Goal: Task Accomplishment & Management: Use online tool/utility

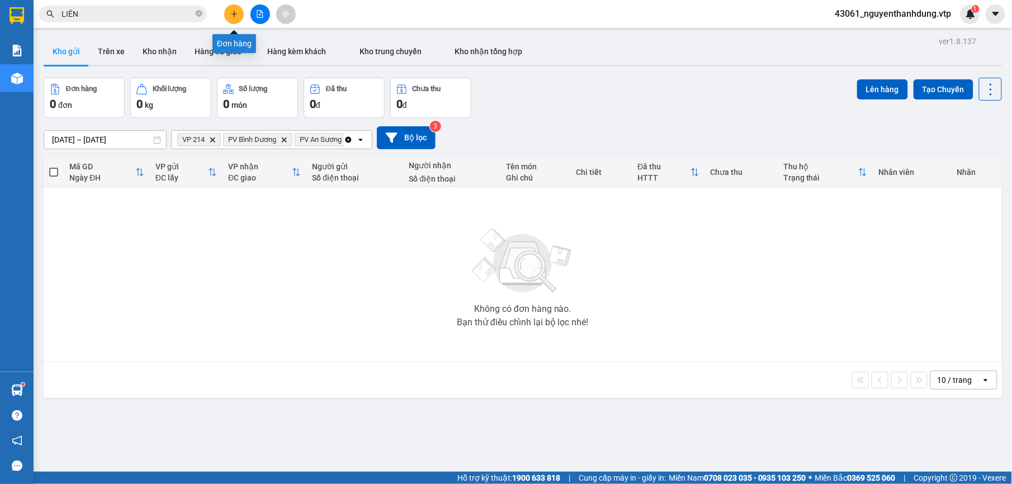
click at [229, 12] on button at bounding box center [234, 14] width 20 height 20
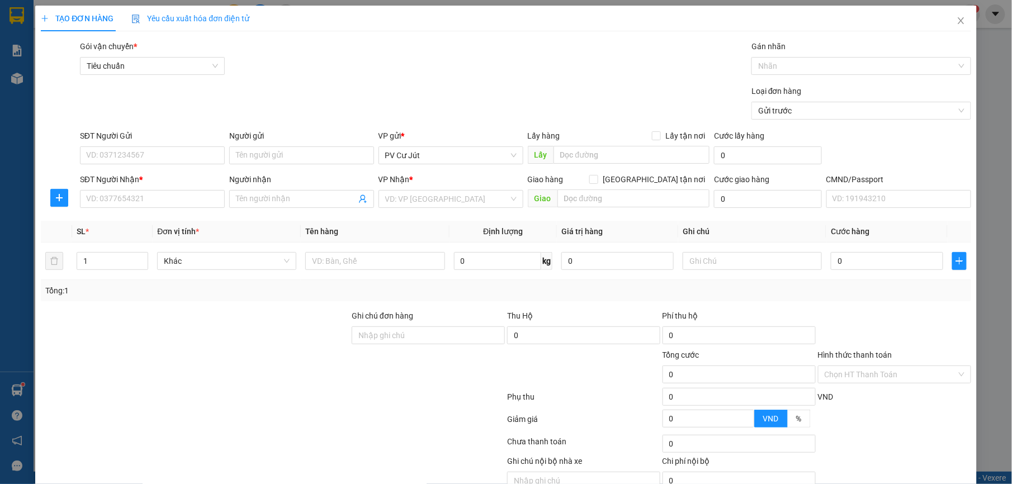
click at [163, 145] on div "SĐT Người Gửi" at bounding box center [152, 138] width 145 height 17
drag, startPoint x: 171, startPoint y: 159, endPoint x: 177, endPoint y: 159, distance: 6.7
click at [177, 159] on input "SĐT Người Gửi" at bounding box center [152, 156] width 145 height 18
click at [100, 153] on input "0963131518" at bounding box center [152, 156] width 145 height 18
click at [104, 152] on input "0963131518" at bounding box center [152, 156] width 145 height 18
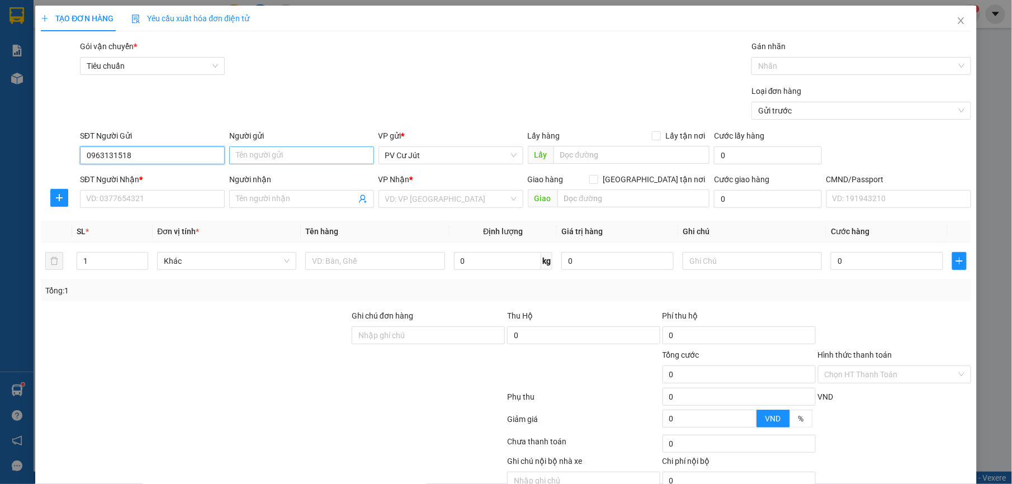
type input "0963131518"
click at [296, 159] on input "Người gửi" at bounding box center [301, 156] width 145 height 18
click at [186, 202] on input "SĐT Người Nhận *" at bounding box center [152, 199] width 145 height 18
type input "0378317028"
click at [464, 202] on input "search" at bounding box center [447, 199] width 124 height 17
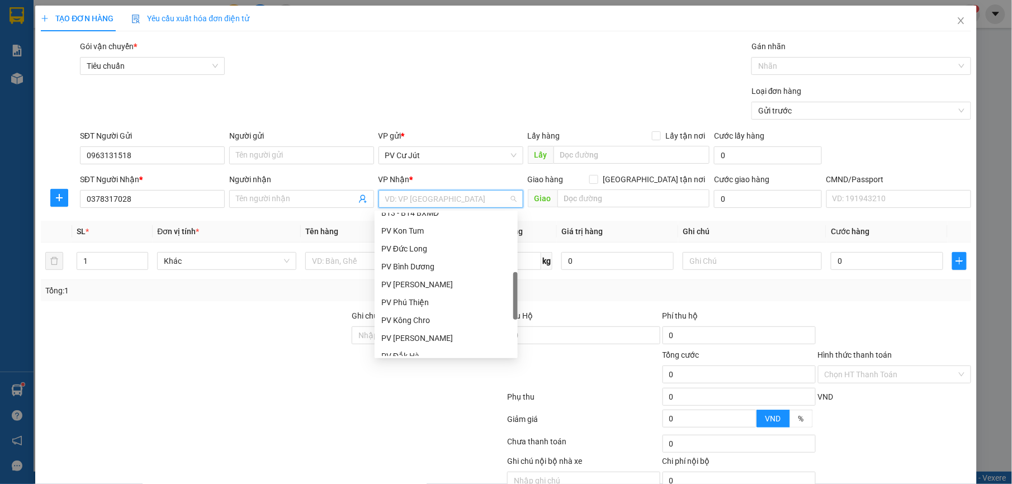
scroll to position [224, 0]
click at [425, 263] on div "PV Bình Dương" at bounding box center [446, 267] width 130 height 12
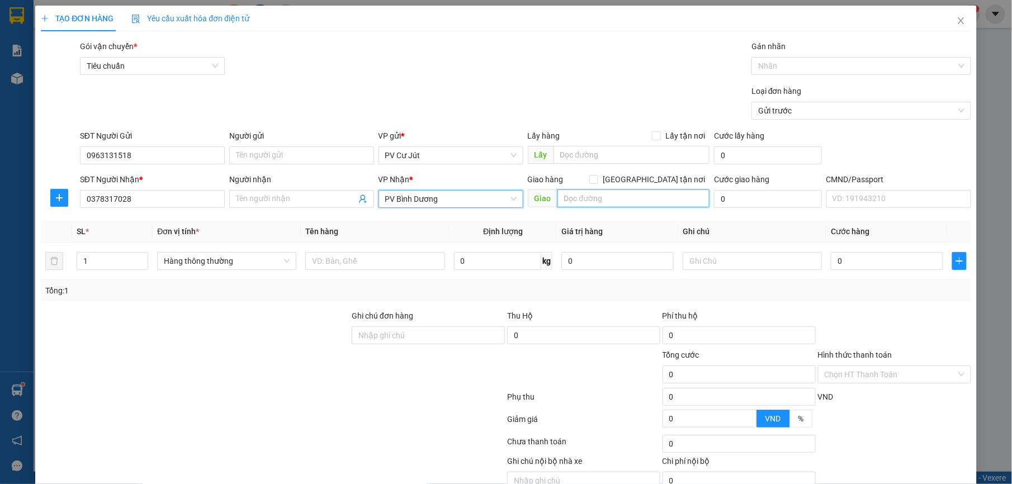
click at [614, 202] on input "text" at bounding box center [634, 199] width 153 height 18
type input "CX CÔNG MINH"
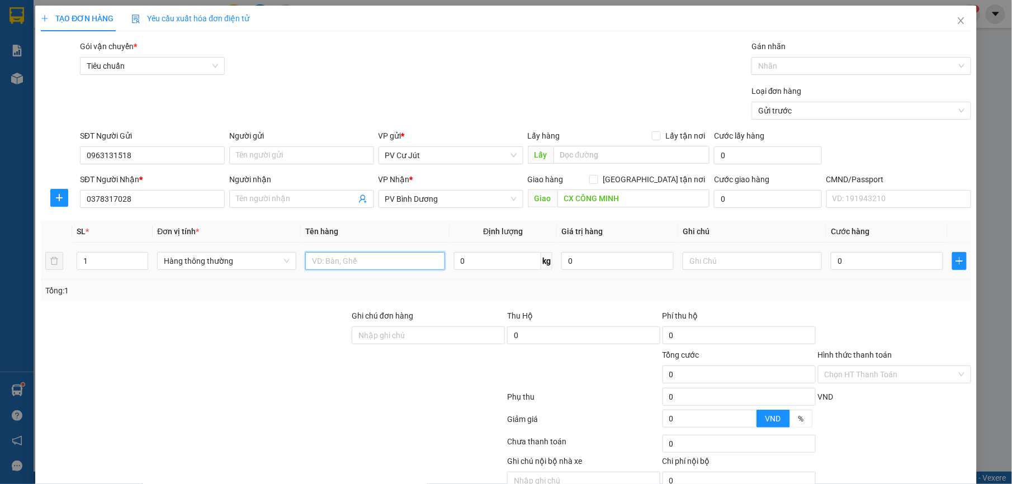
click at [342, 264] on input "text" at bounding box center [374, 261] width 139 height 18
type input "TÁO"
click at [698, 258] on input "text" at bounding box center [752, 261] width 139 height 18
type input "BỊCH"
click at [849, 258] on input "0" at bounding box center [887, 261] width 112 height 18
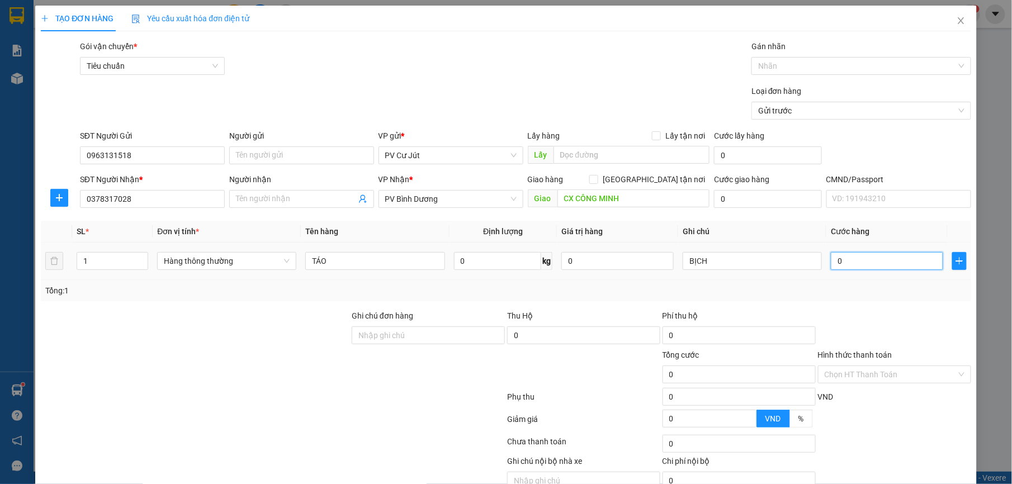
type input "5"
type input "50"
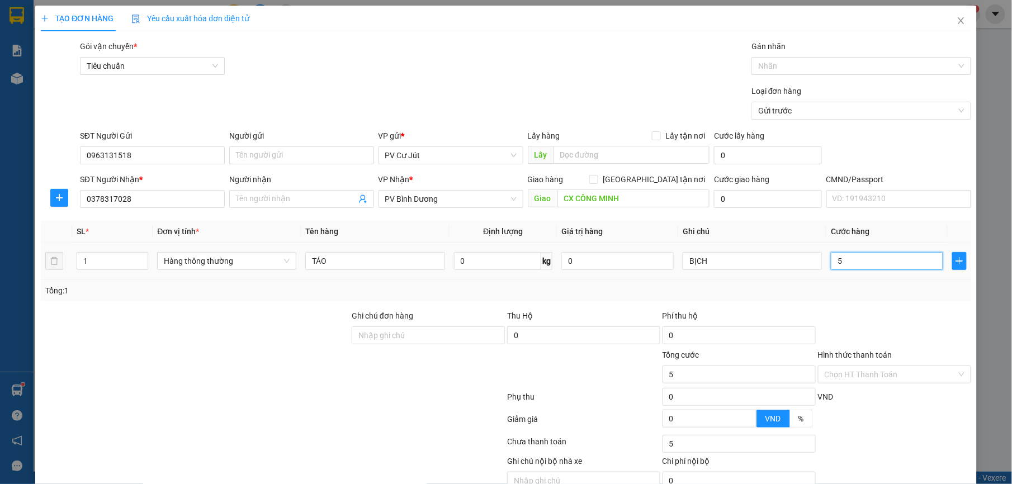
type input "50"
type input "500"
type input "5.000"
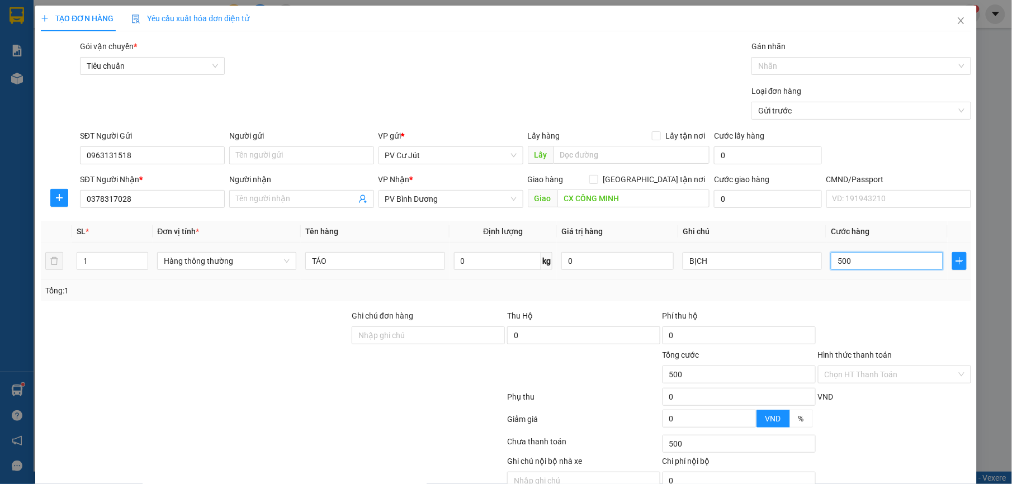
type input "5.000"
type input "50.000"
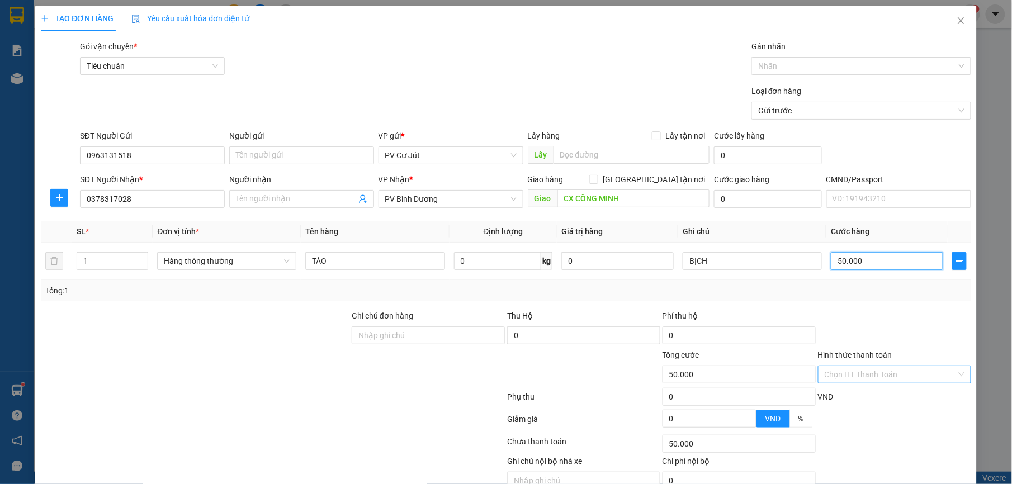
type input "50.000"
click at [856, 370] on input "Hình thức thanh toán" at bounding box center [891, 374] width 132 height 17
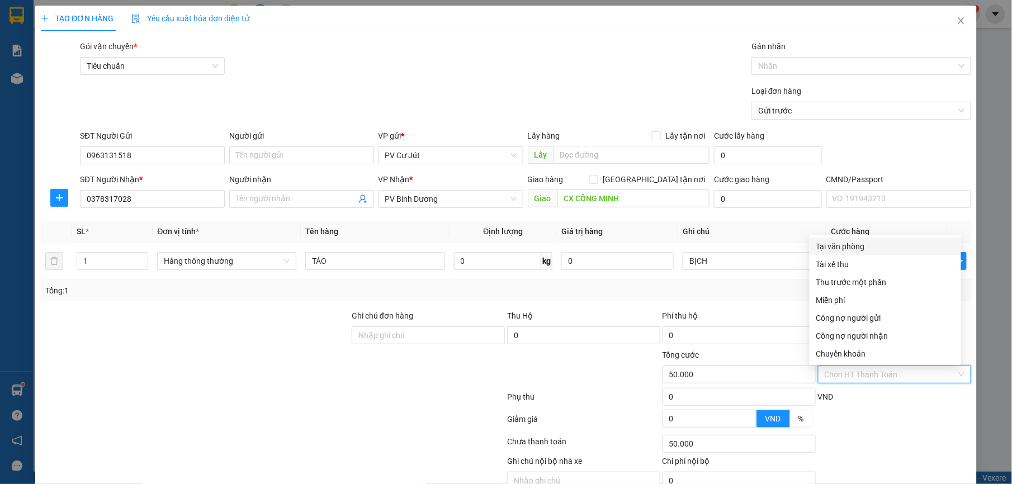
click at [859, 238] on div "Tại văn phòng" at bounding box center [886, 247] width 152 height 18
type input "0"
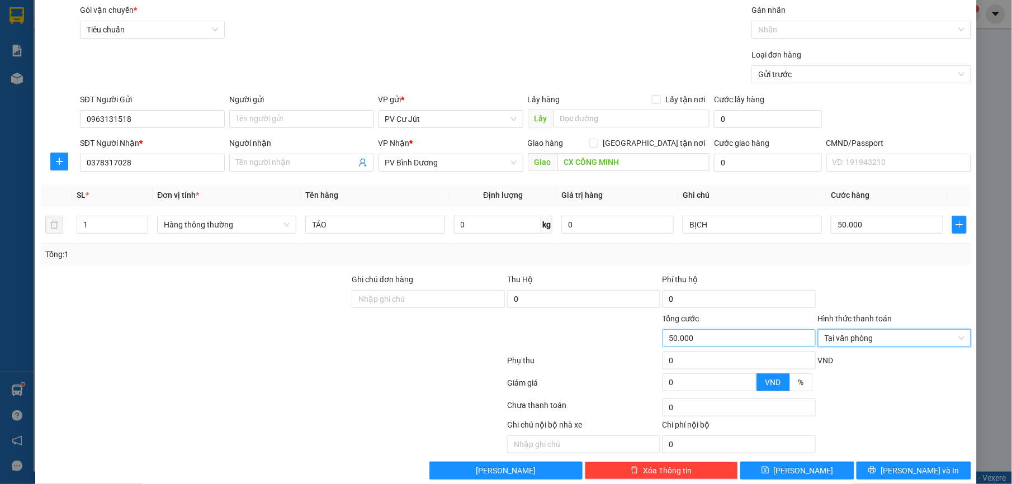
scroll to position [56, 0]
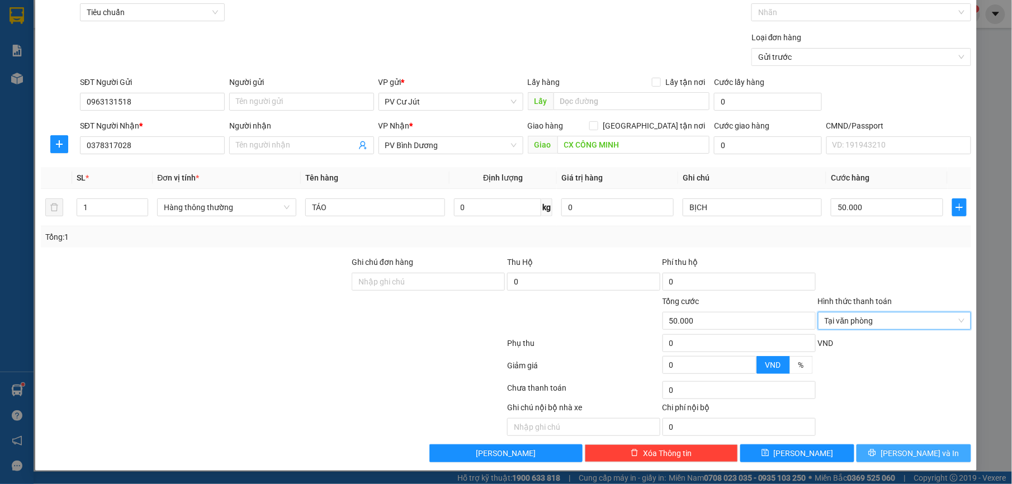
click at [876, 445] on button "[PERSON_NAME] và In" at bounding box center [914, 454] width 114 height 18
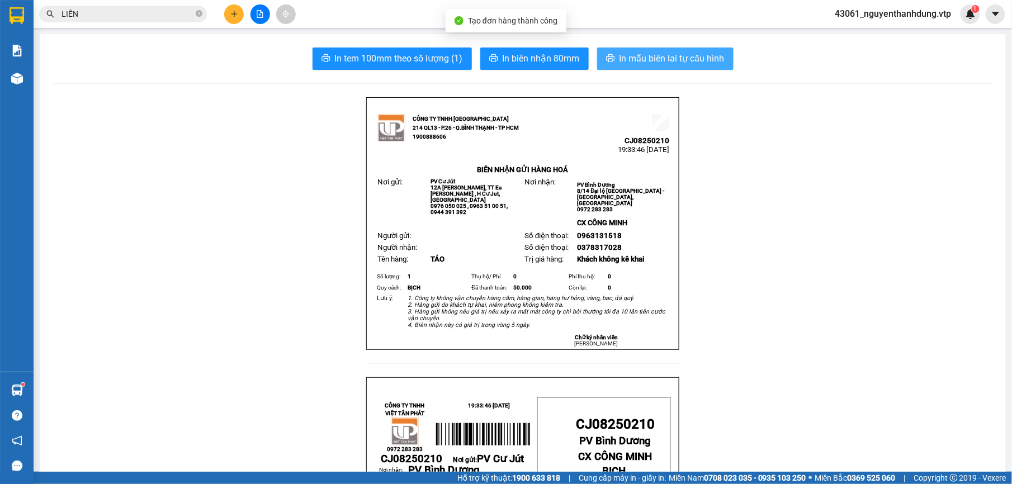
click at [704, 63] on span "In mẫu biên lai tự cấu hình" at bounding box center [672, 58] width 105 height 14
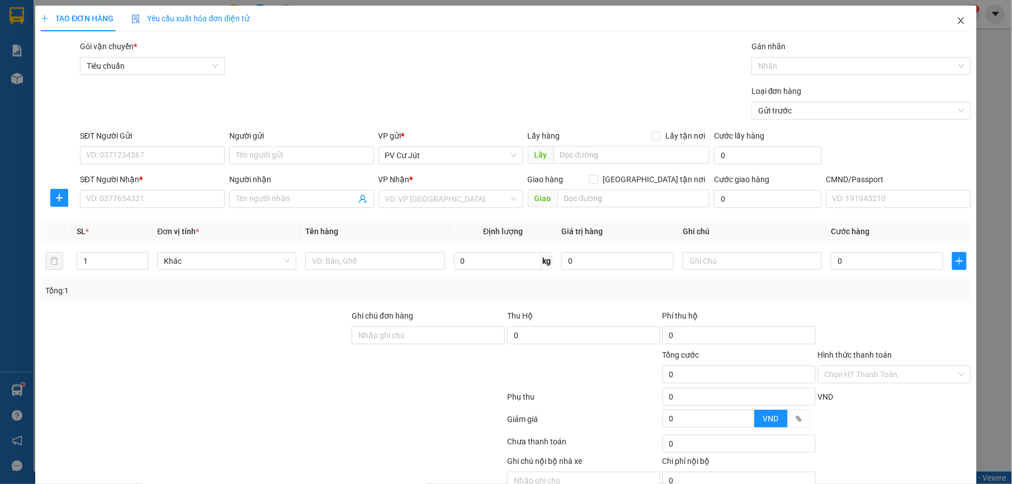
click at [958, 20] on icon "close" at bounding box center [961, 20] width 6 height 7
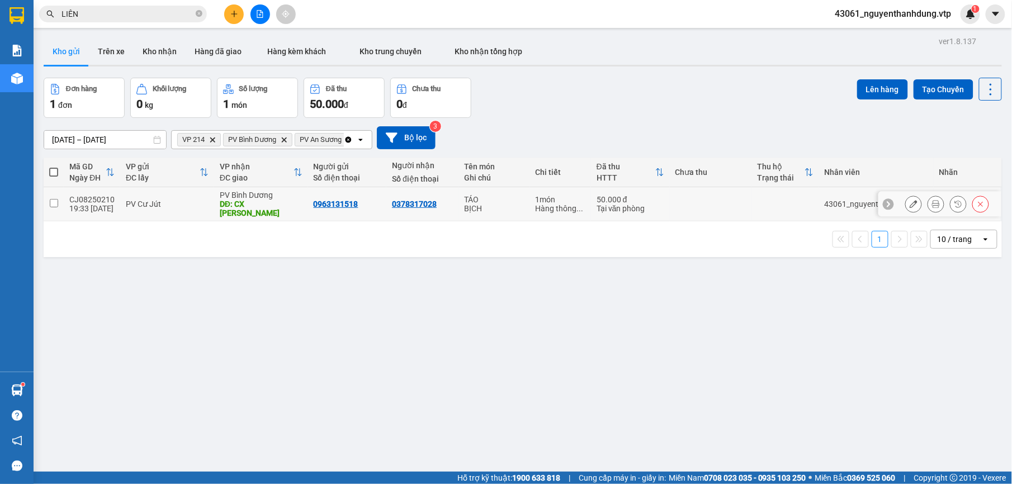
click at [98, 204] on div "19:33 [DATE]" at bounding box center [91, 208] width 45 height 9
checkbox input "true"
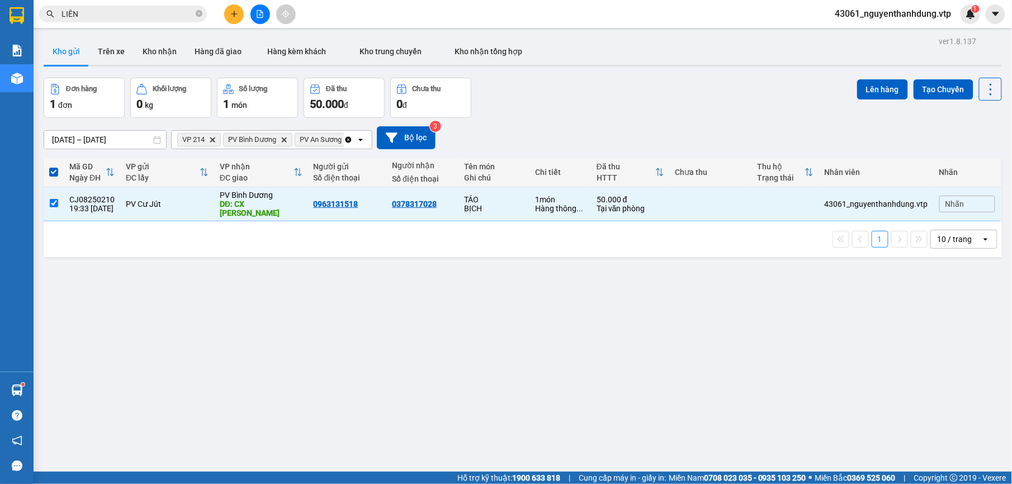
click at [846, 90] on div "Đơn hàng 1 đơn Khối lượng 0 kg Số lượng 1 món Đã thu 50.000 đ Chưa thu 0 đ Lên …" at bounding box center [523, 98] width 959 height 40
click at [860, 88] on button "Lên hàng" at bounding box center [882, 89] width 51 height 20
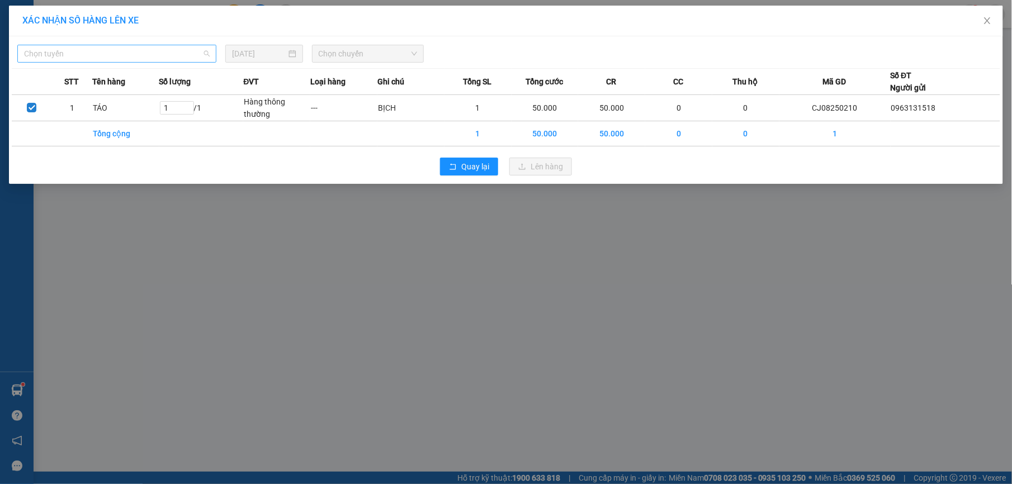
click at [106, 59] on span "Chọn tuyến" at bounding box center [117, 53] width 186 height 17
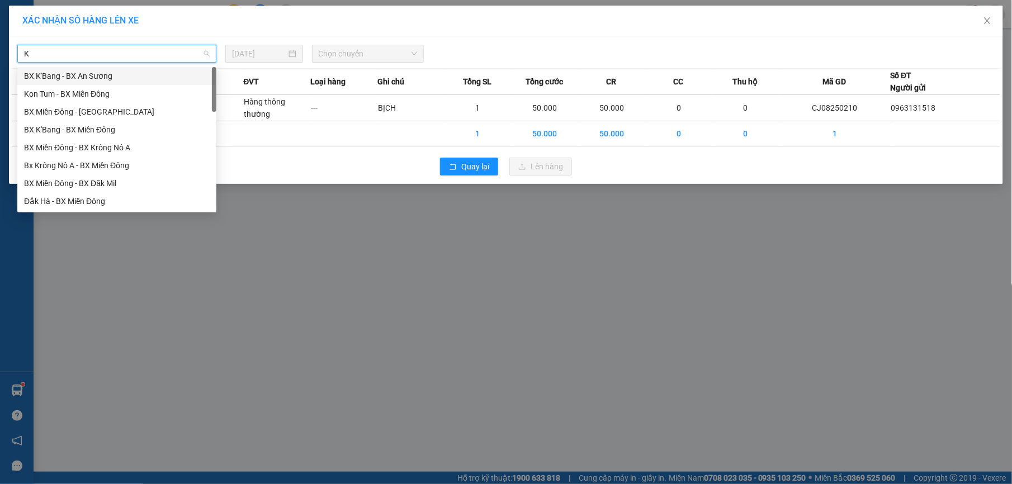
type input "KN"
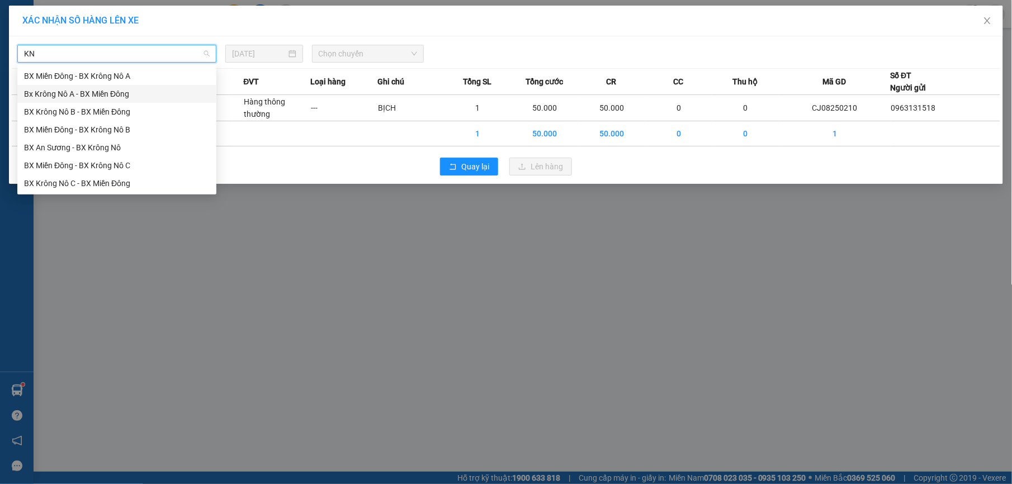
click at [109, 88] on div "Bx Krông Nô A - BX Miền Đông" at bounding box center [117, 94] width 186 height 12
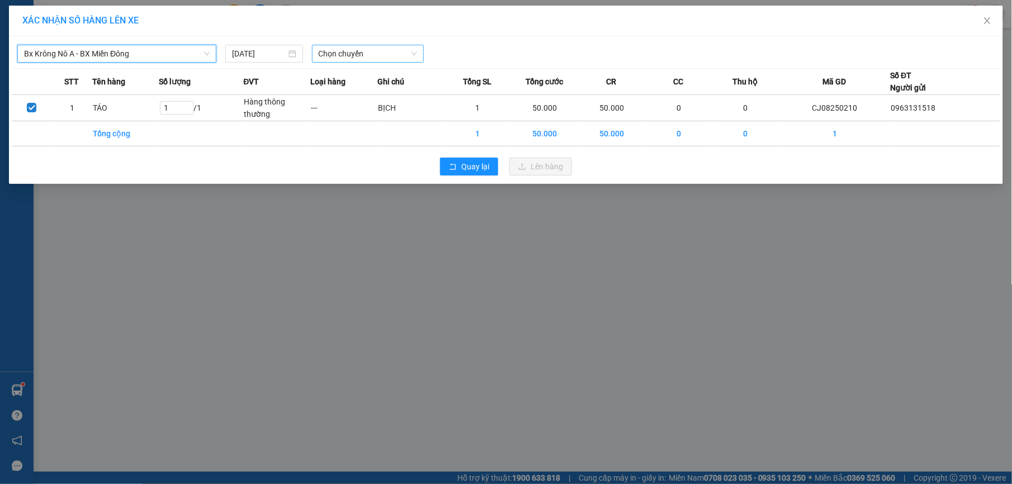
click at [378, 50] on span "Chọn chuyến" at bounding box center [368, 53] width 99 height 17
click at [383, 108] on div "20:00 - 51B-191.55" at bounding box center [362, 112] width 87 height 12
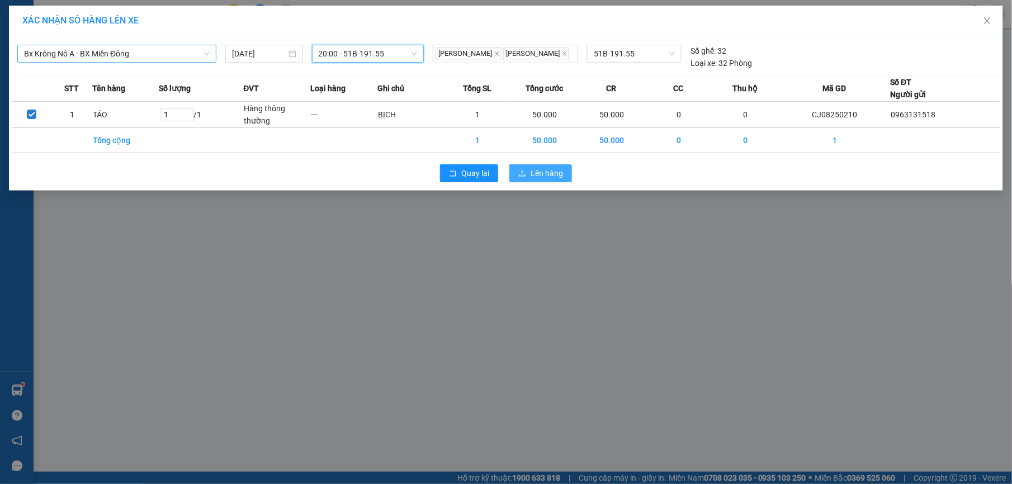
click at [557, 173] on span "Lên hàng" at bounding box center [547, 173] width 32 height 12
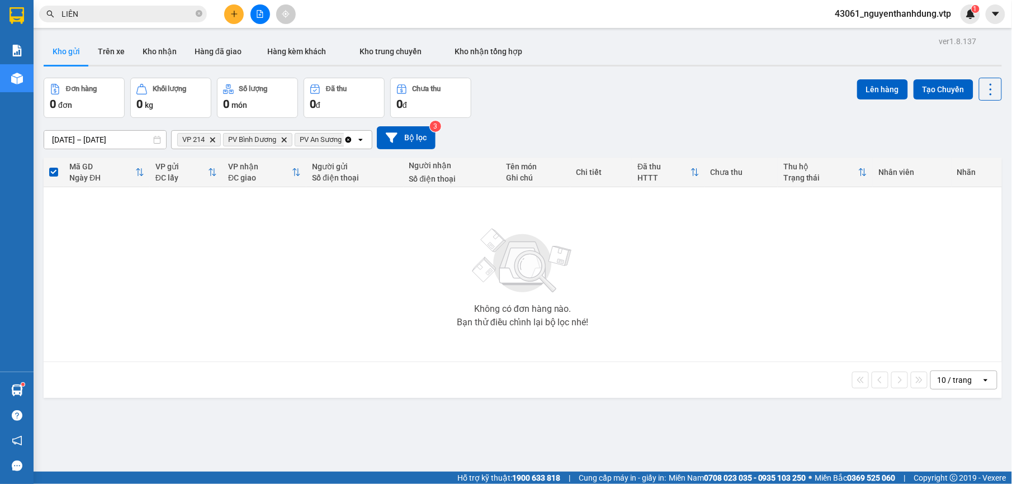
click at [248, 7] on div at bounding box center [260, 14] width 84 height 20
click at [232, 12] on icon "plus" at bounding box center [234, 14] width 8 height 8
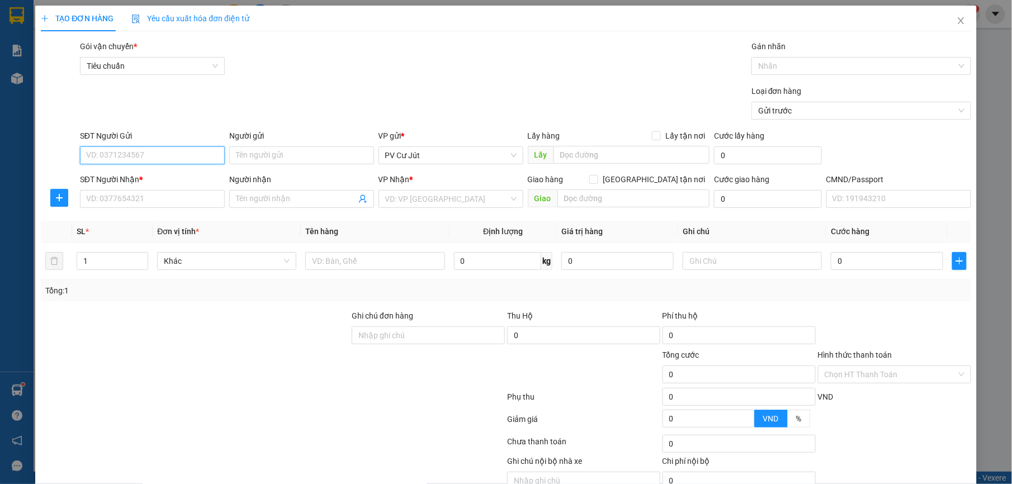
click at [154, 156] on input "SĐT Người Gửi" at bounding box center [152, 156] width 145 height 18
type input "0963631518"
click at [200, 201] on input "SĐT Người Nhận *" at bounding box center [152, 199] width 145 height 18
type input "0967422316"
click at [296, 195] on input "Người nhận" at bounding box center [296, 199] width 120 height 12
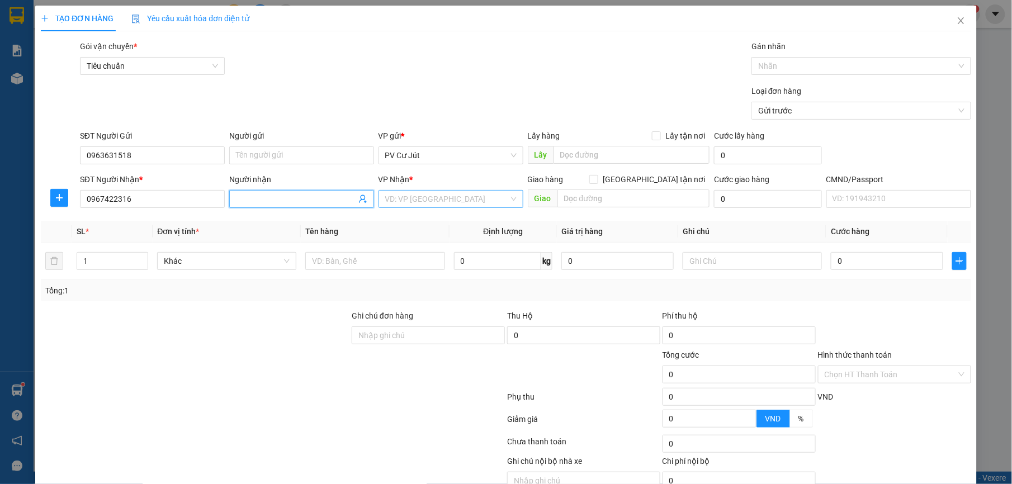
click at [443, 205] on input "search" at bounding box center [447, 199] width 124 height 17
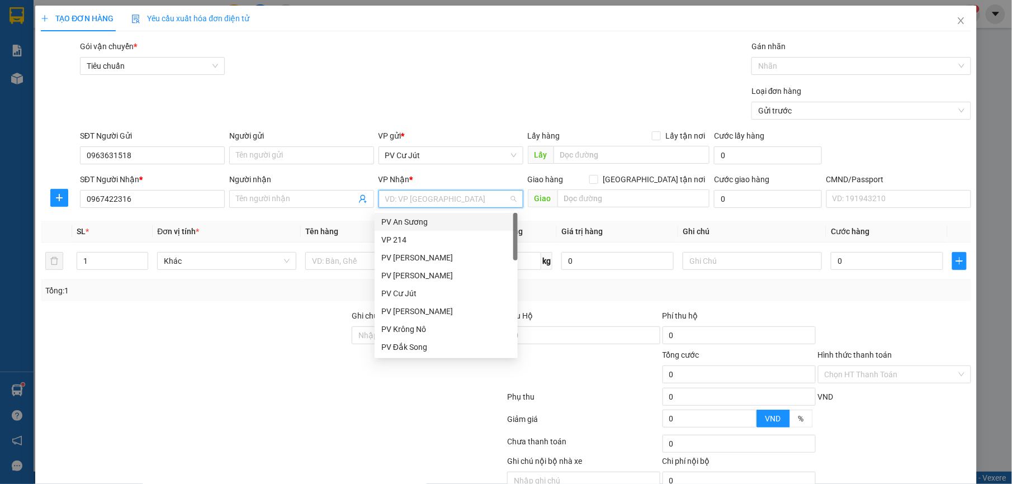
click at [423, 216] on div "PV An Sương" at bounding box center [446, 222] width 130 height 12
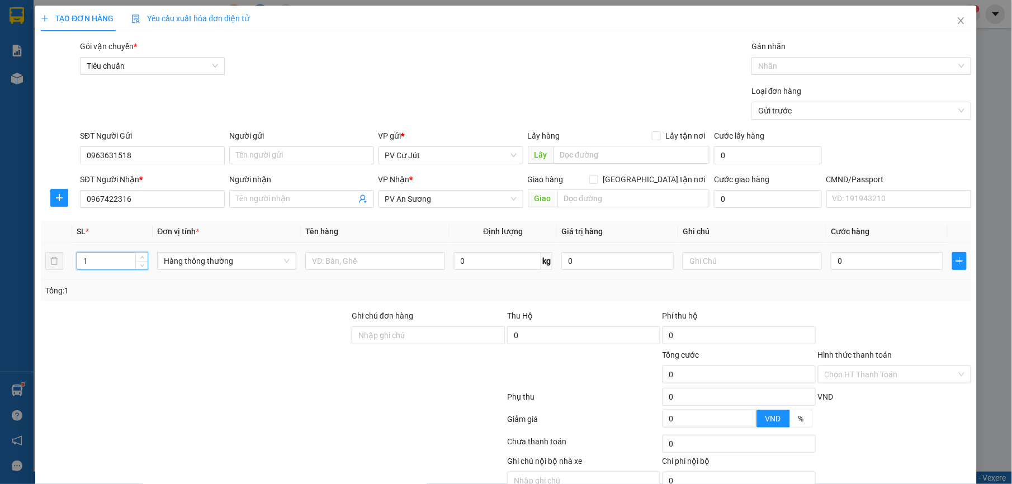
drag, startPoint x: 99, startPoint y: 266, endPoint x: 70, endPoint y: 271, distance: 29.5
click at [70, 271] on tr "1 Hàng thông thường 0 kg 0 0" at bounding box center [506, 261] width 930 height 37
type input "2"
click at [364, 257] on input "text" at bounding box center [374, 261] width 139 height 18
type input "TÁO"
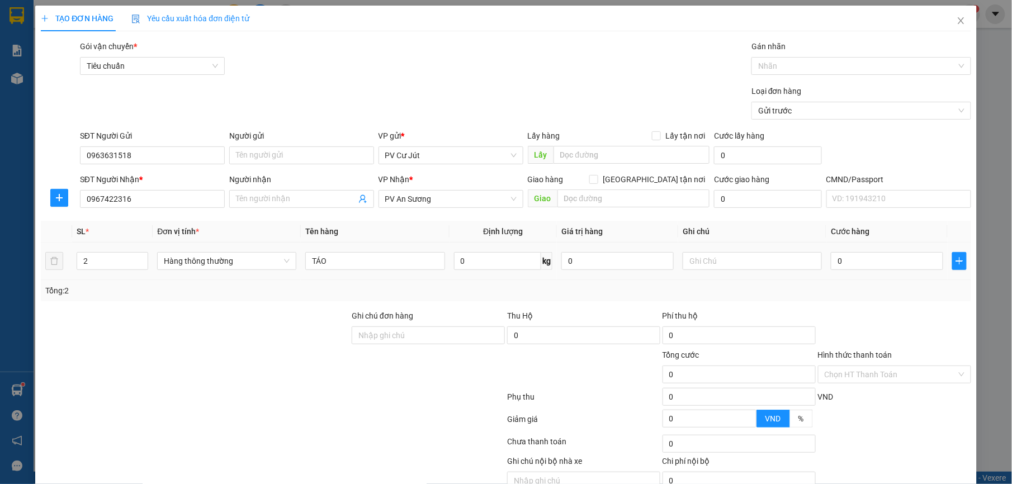
click at [696, 249] on td at bounding box center [752, 261] width 148 height 37
click at [687, 258] on input "text" at bounding box center [752, 261] width 139 height 18
type input "BỊCH"
click at [878, 262] on input "0" at bounding box center [887, 261] width 112 height 18
type input "1"
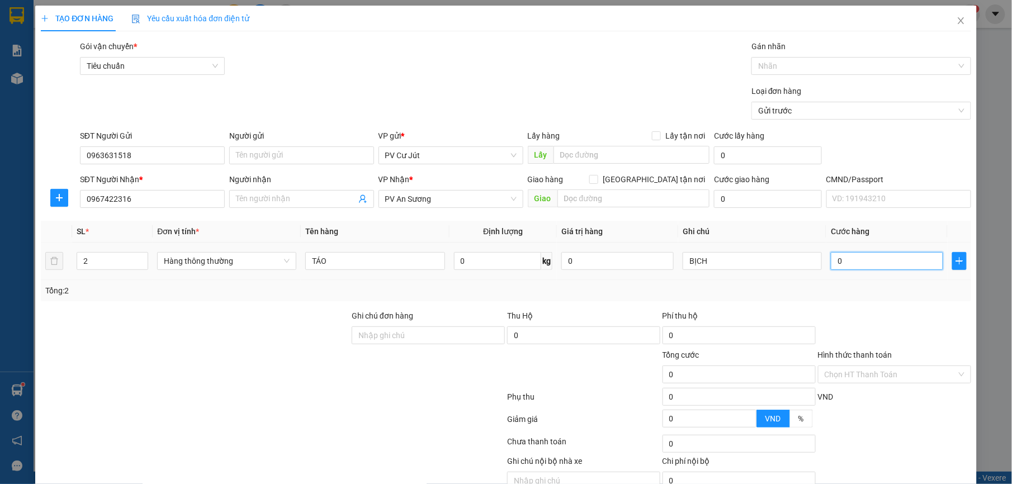
type input "1"
type input "10"
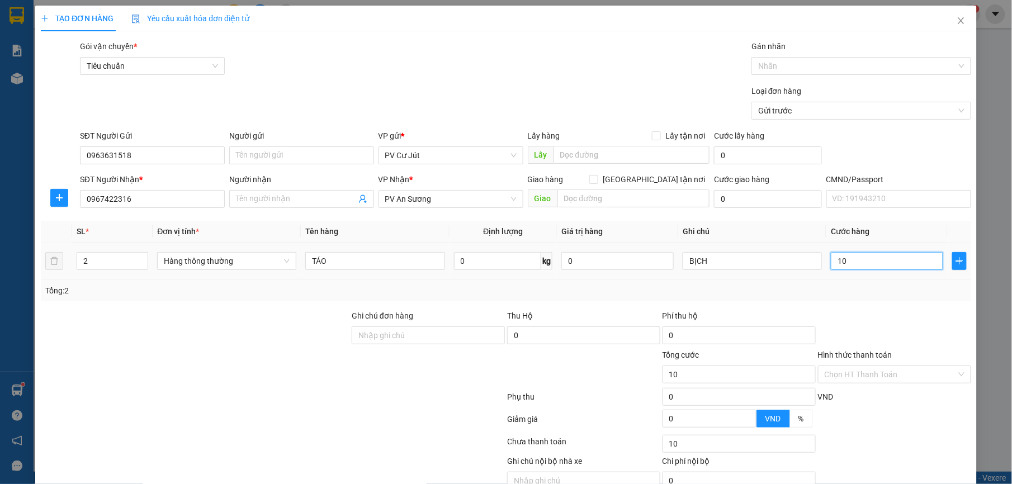
type input "100"
type input "1.000"
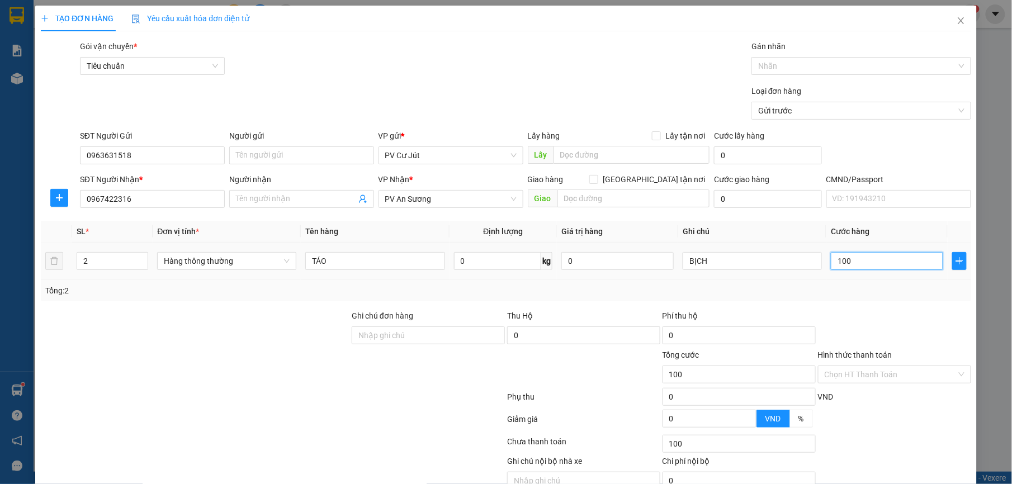
type input "1.000"
type input "10.000"
type input "100.000"
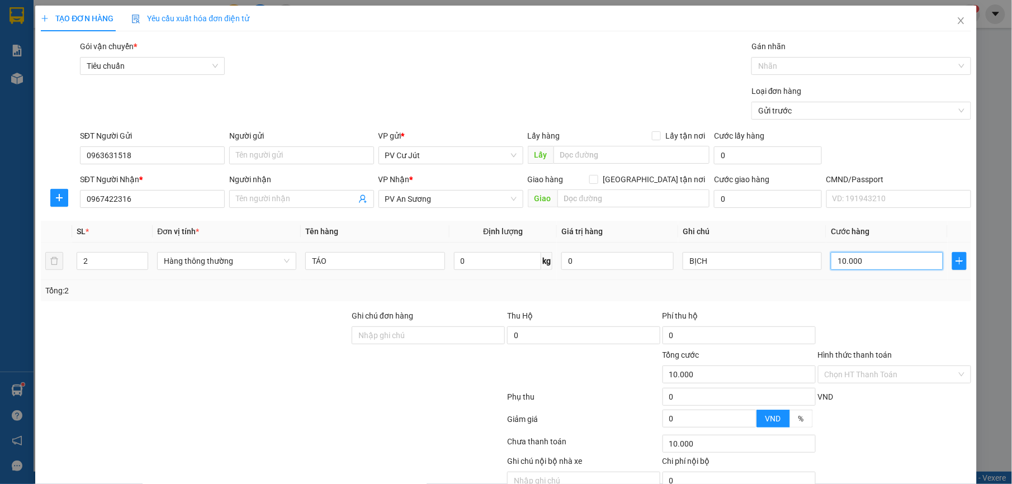
type input "100.000"
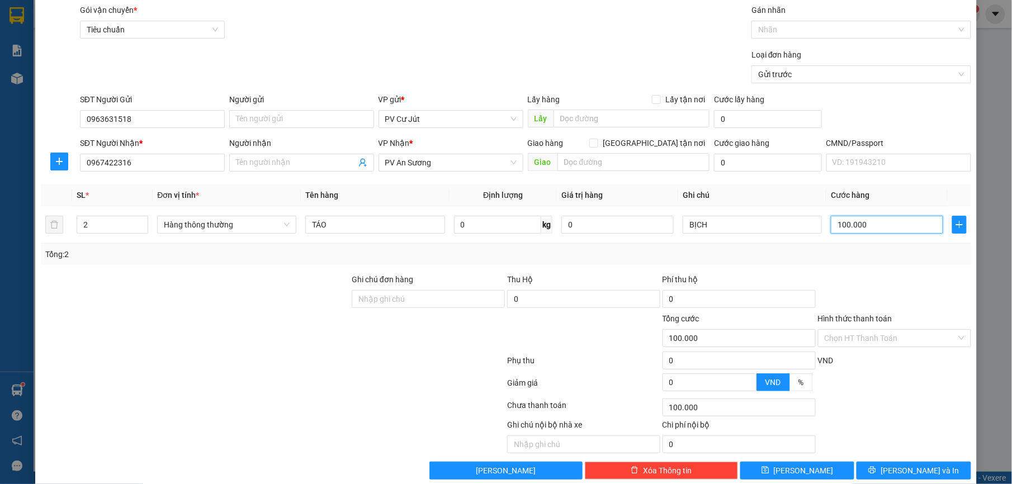
scroll to position [56, 0]
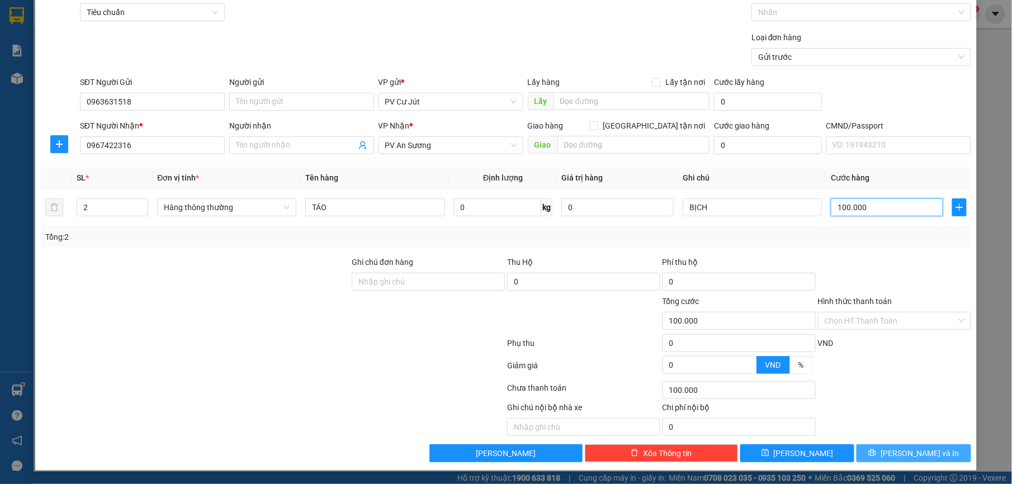
type input "100.000"
click at [890, 454] on button "[PERSON_NAME] và In" at bounding box center [914, 454] width 114 height 18
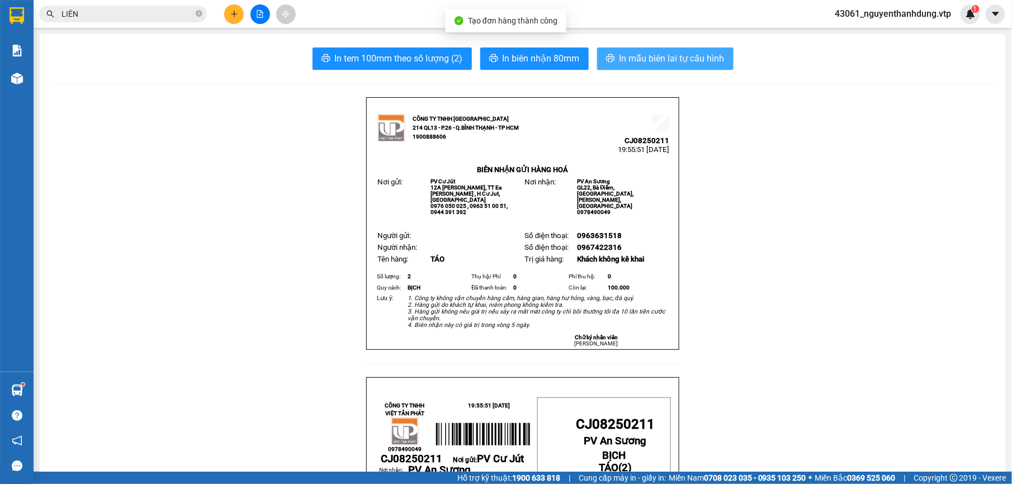
click at [643, 62] on span "In mẫu biên lai tự cấu hình" at bounding box center [672, 58] width 105 height 14
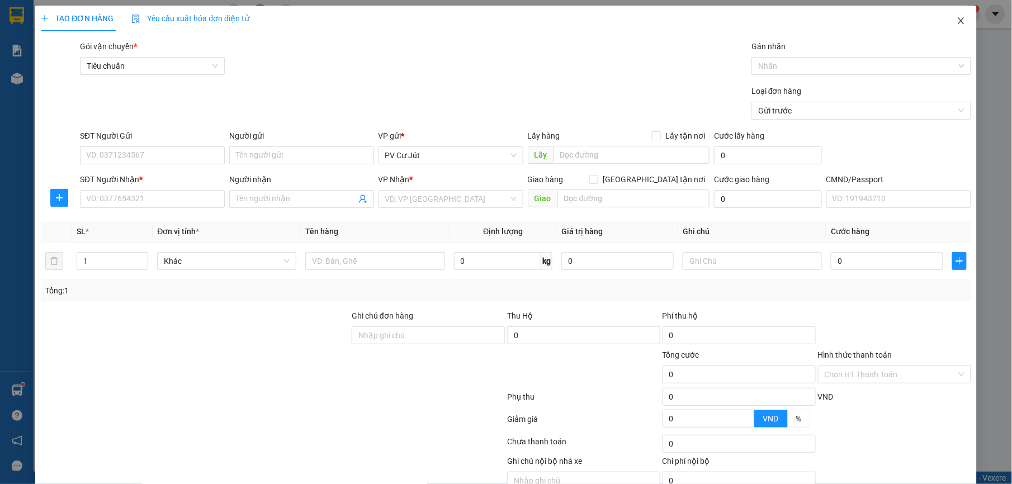
click at [955, 22] on span "Close" at bounding box center [961, 21] width 31 height 31
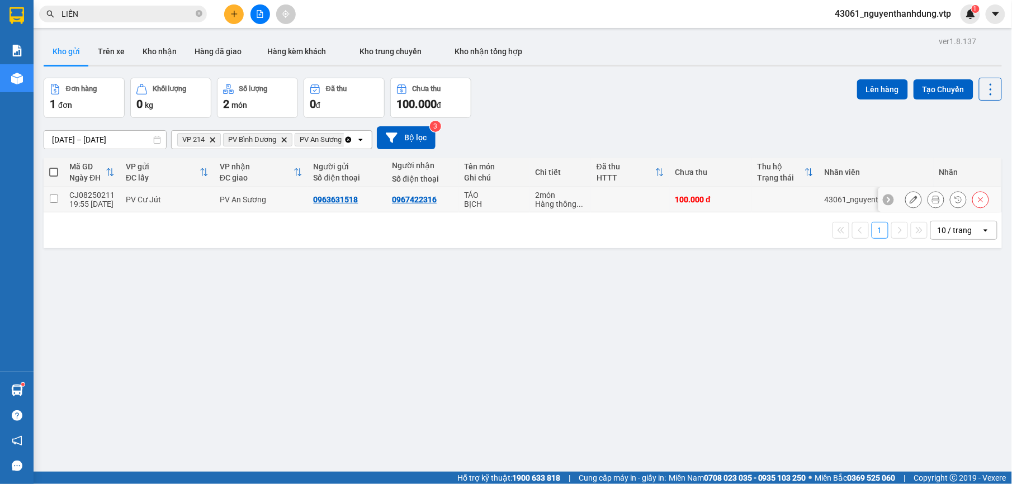
click at [62, 205] on td at bounding box center [54, 199] width 20 height 25
checkbox input "true"
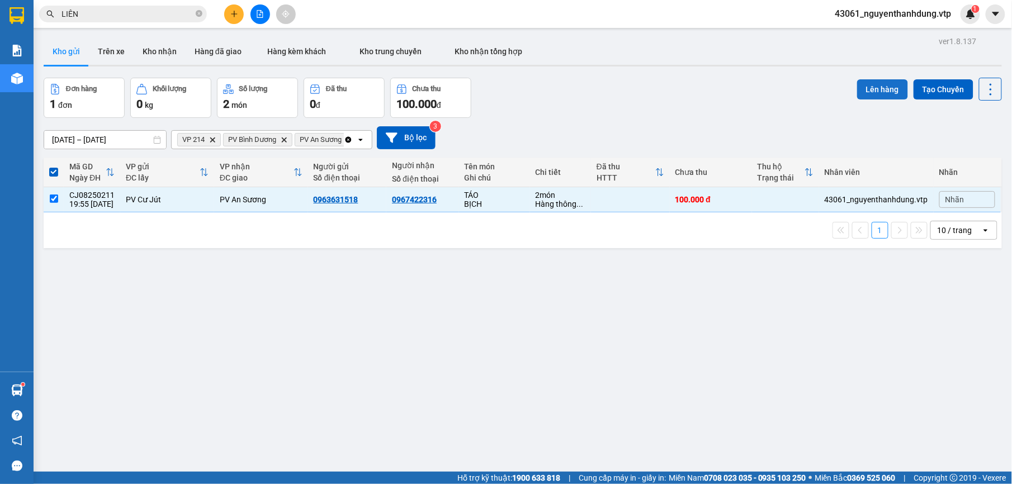
click at [877, 85] on button "Lên hàng" at bounding box center [882, 89] width 51 height 20
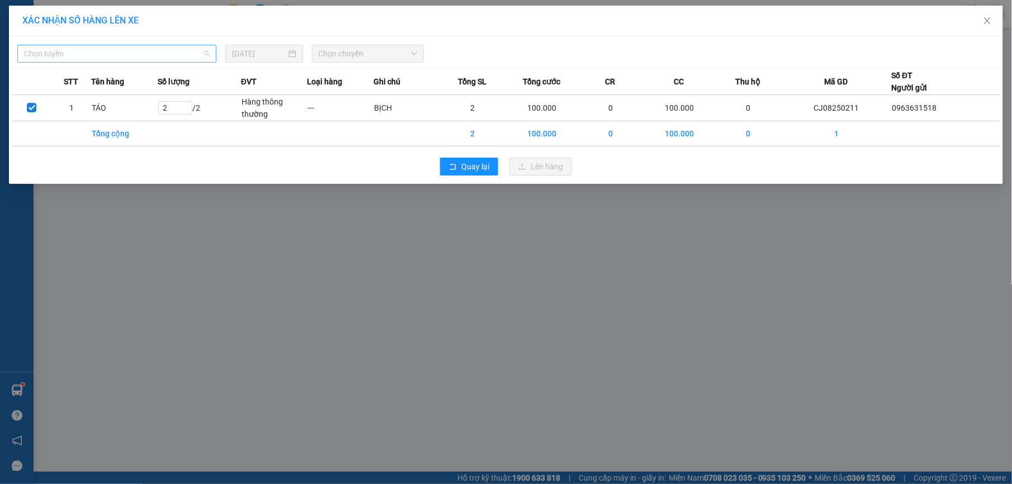
click at [178, 52] on span "Chọn tuyến" at bounding box center [117, 53] width 186 height 17
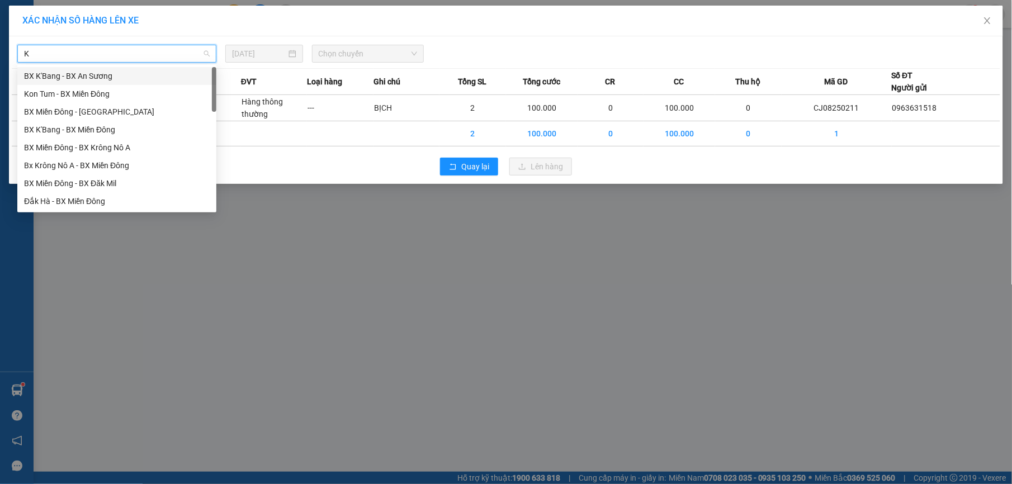
type input "KN"
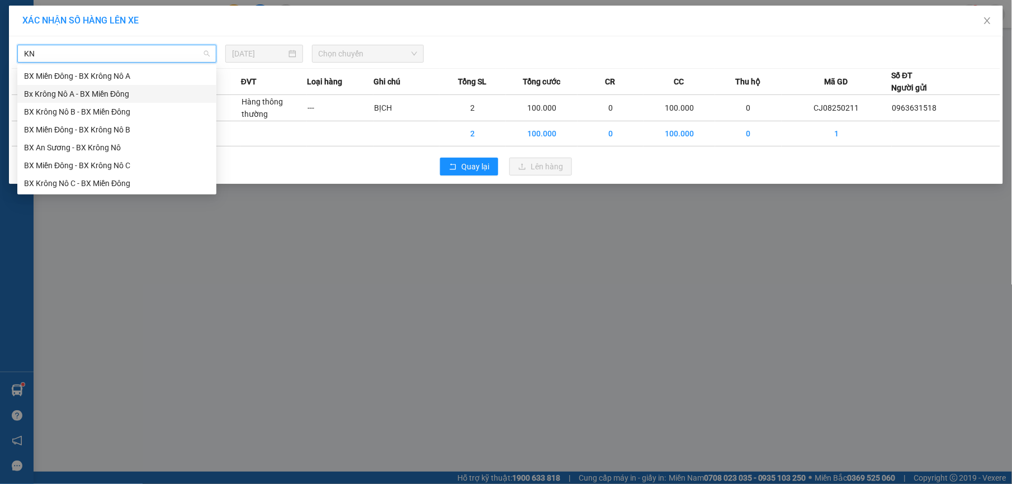
click at [81, 92] on div "Bx Krông Nô A - BX Miền Đông" at bounding box center [117, 94] width 186 height 12
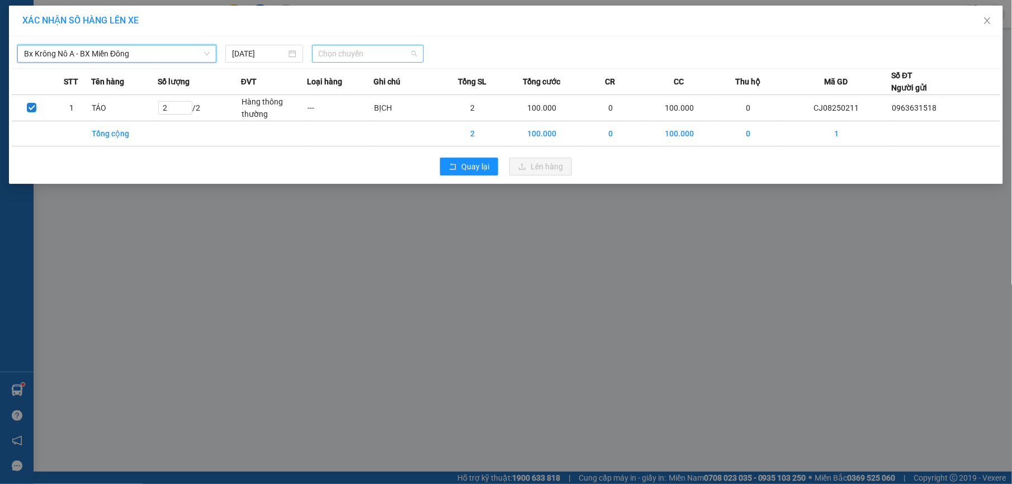
click at [343, 54] on span "Chọn chuyến" at bounding box center [368, 53] width 99 height 17
click at [363, 112] on div "20:00 - 51B-191.55" at bounding box center [362, 112] width 87 height 12
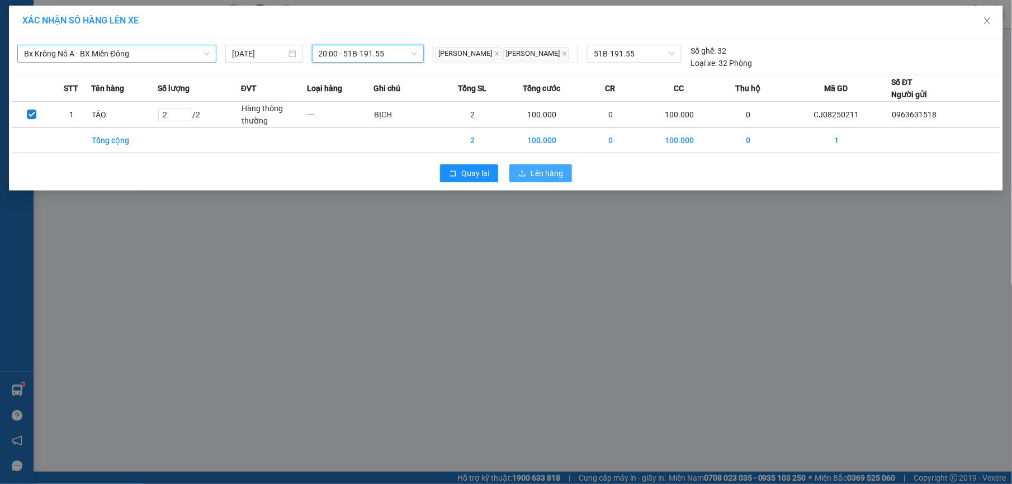
click at [539, 172] on span "Lên hàng" at bounding box center [547, 173] width 32 height 12
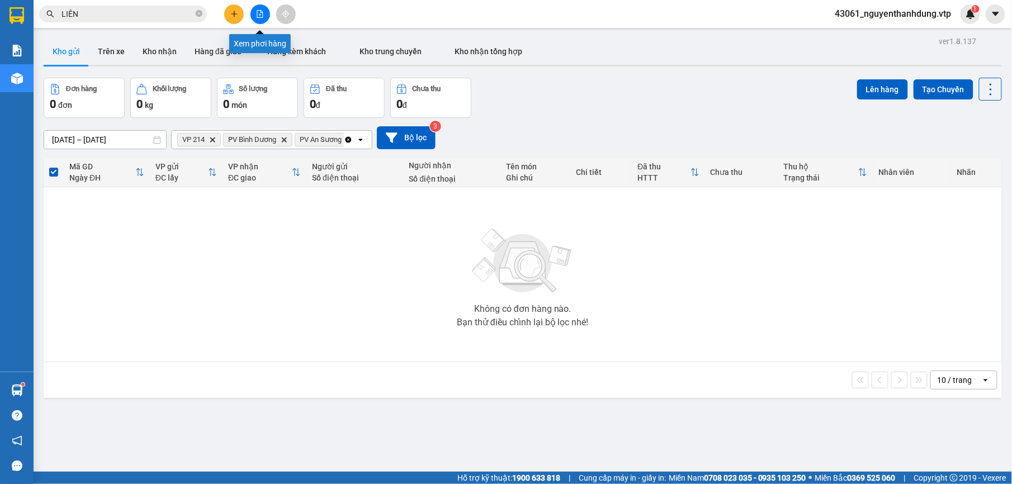
click at [256, 12] on icon "file-add" at bounding box center [260, 14] width 8 height 8
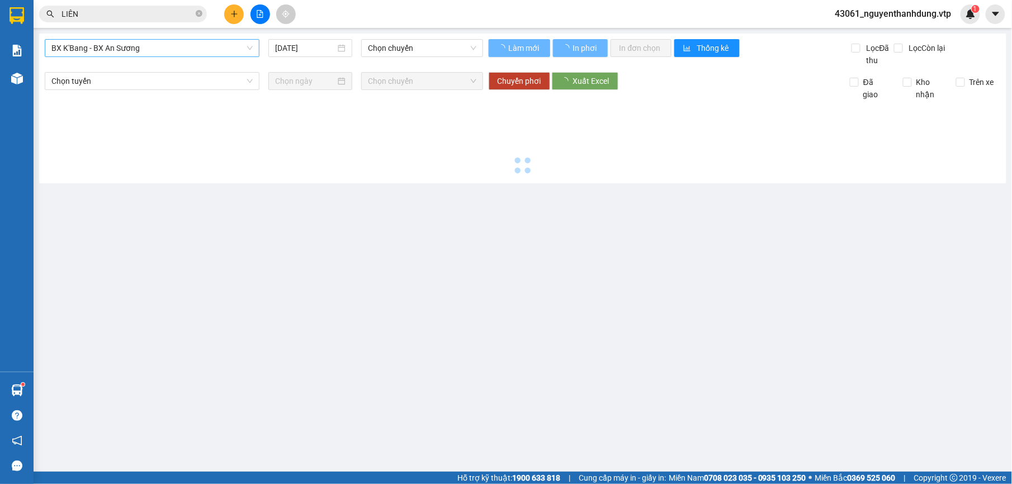
click at [145, 48] on span "BX K'Bang - BX An Sương" at bounding box center [151, 48] width 201 height 17
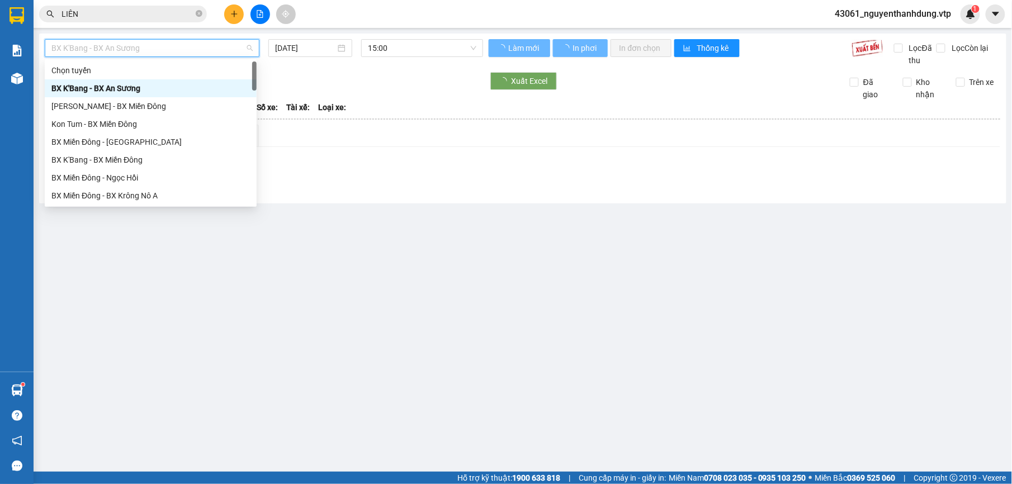
click at [148, 46] on span "BX K'Bang - BX An Sương" at bounding box center [151, 48] width 201 height 17
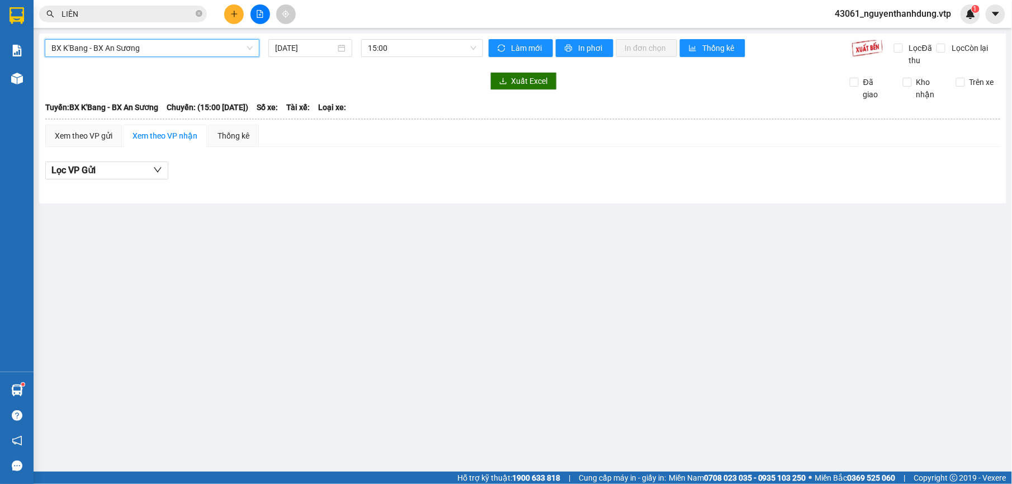
click at [149, 48] on span "BX K'Bang - BX An Sương" at bounding box center [151, 48] width 201 height 17
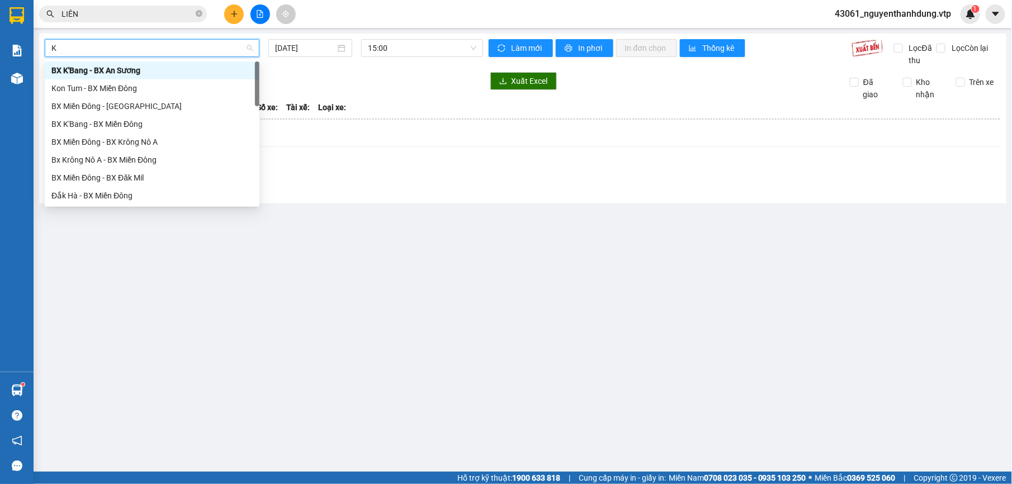
type input "KN"
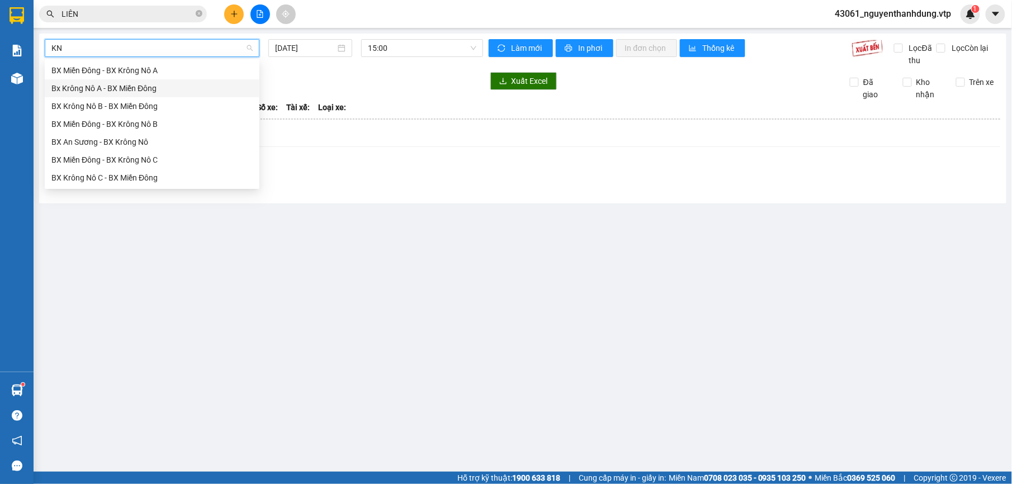
click at [141, 86] on div "Bx Krông Nô A - BX Miền Đông" at bounding box center [151, 88] width 201 height 12
type input "[DATE]"
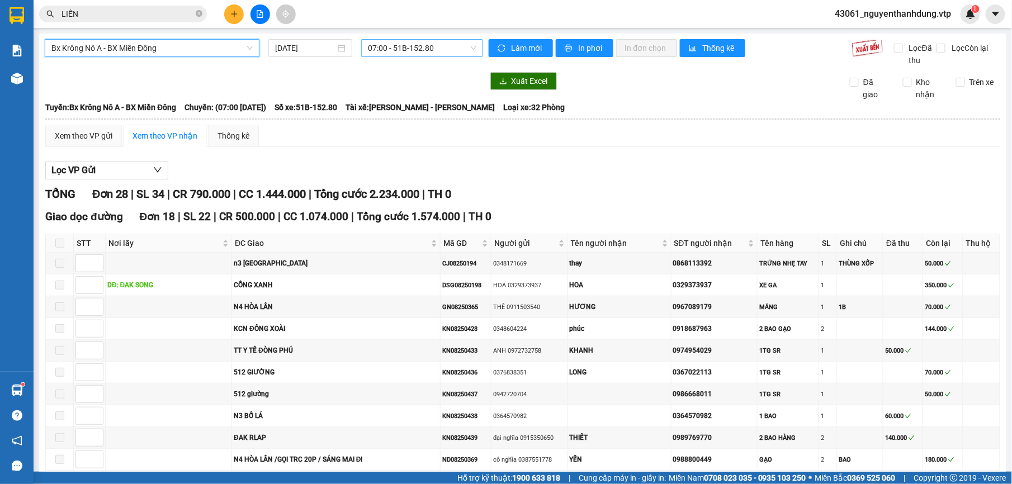
click at [397, 49] on span "07:00 - 51B-152.80" at bounding box center [422, 48] width 108 height 17
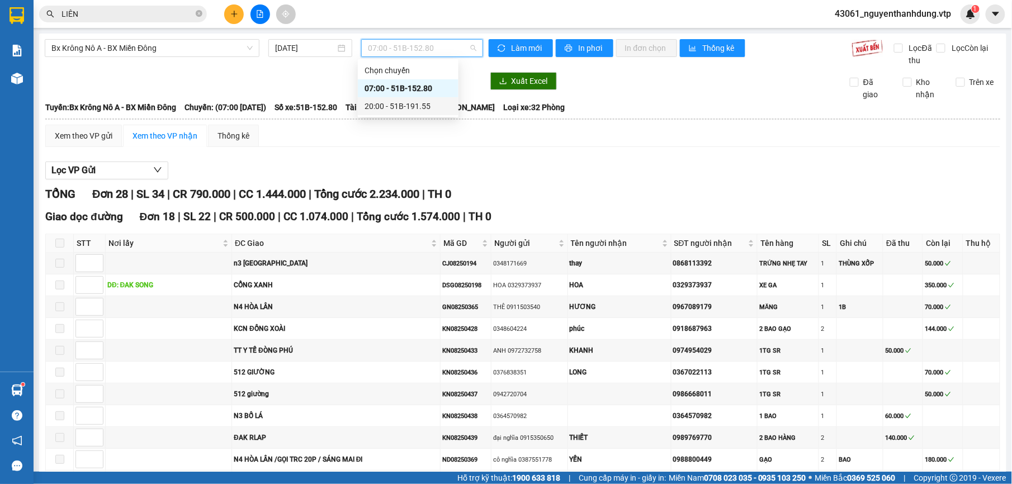
click at [408, 101] on div "20:00 - 51B-191.55" at bounding box center [408, 106] width 87 height 12
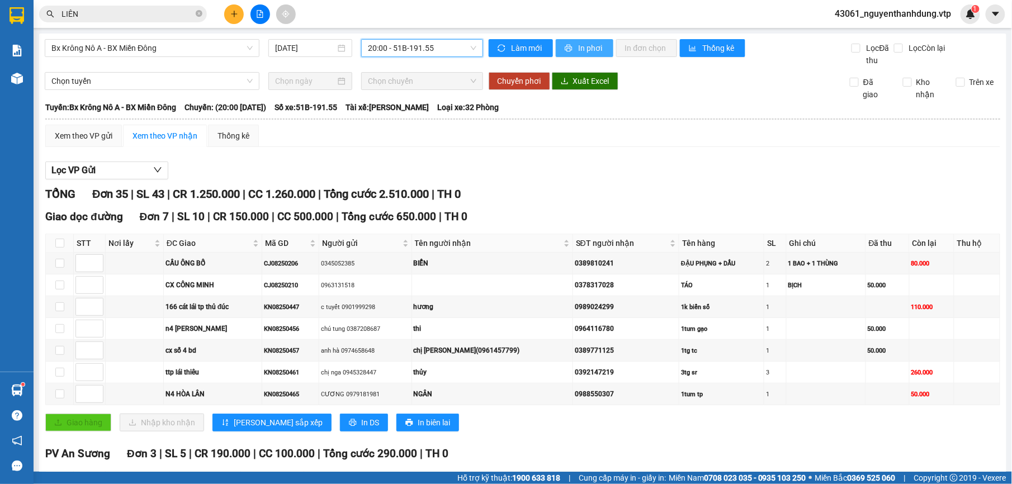
click at [598, 47] on span "In phơi" at bounding box center [592, 48] width 26 height 12
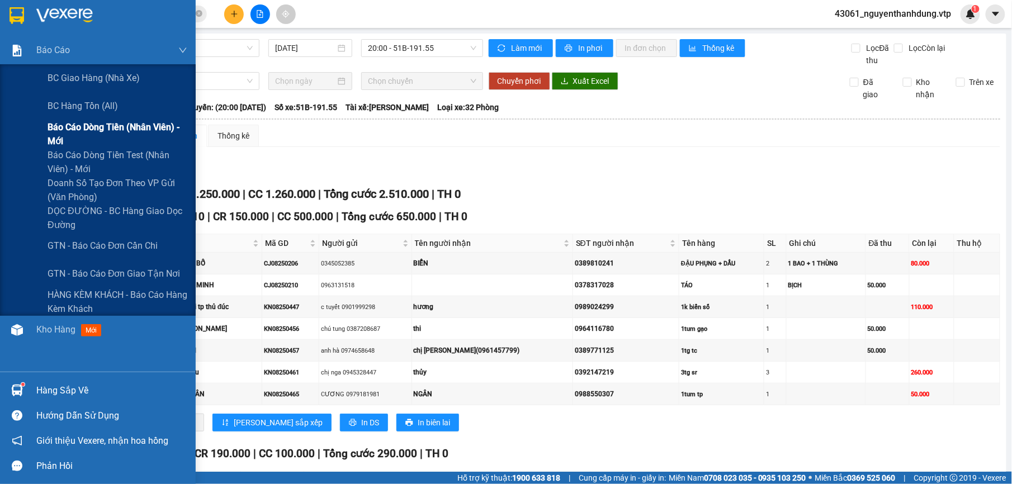
click at [112, 133] on span "Báo cáo dòng tiền (nhân viên) - mới" at bounding box center [118, 134] width 140 height 28
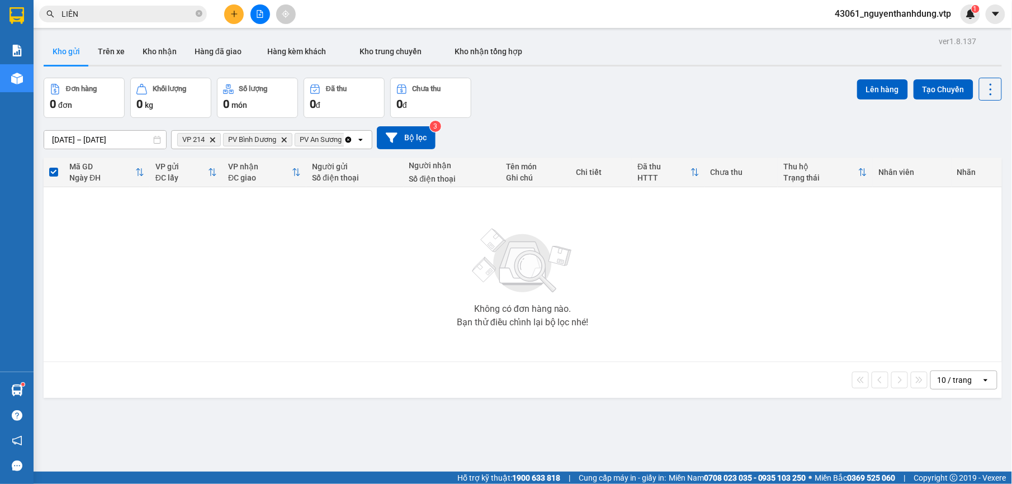
click at [944, 16] on span "43061_nguyenthanhdung.vtp" at bounding box center [894, 14] width 134 height 14
click at [893, 35] on span "Đăng xuất" at bounding box center [898, 35] width 112 height 12
